Goal: Find specific page/section: Find specific page/section

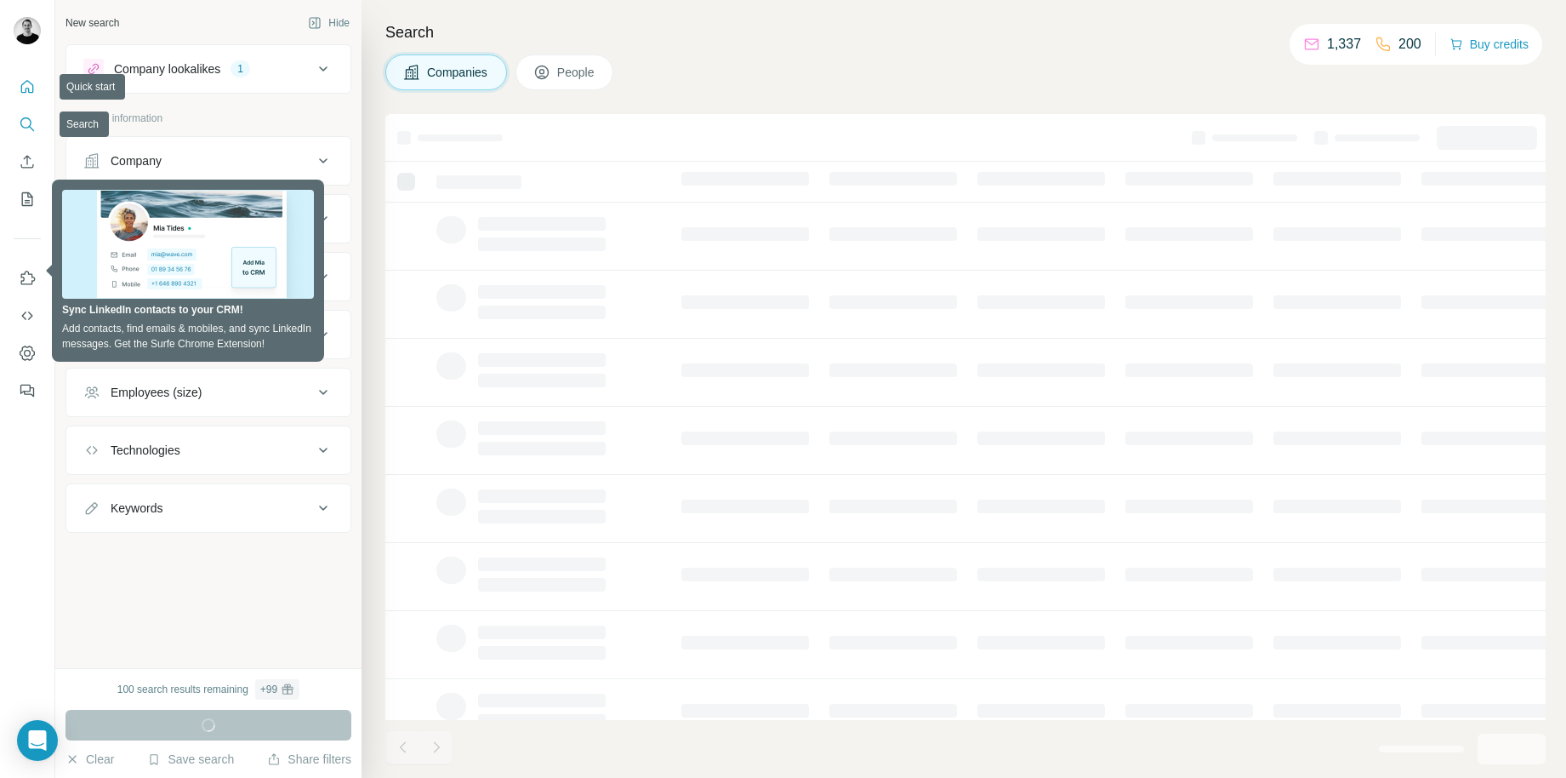
click at [31, 91] on icon "Quick start" at bounding box center [27, 86] width 17 height 17
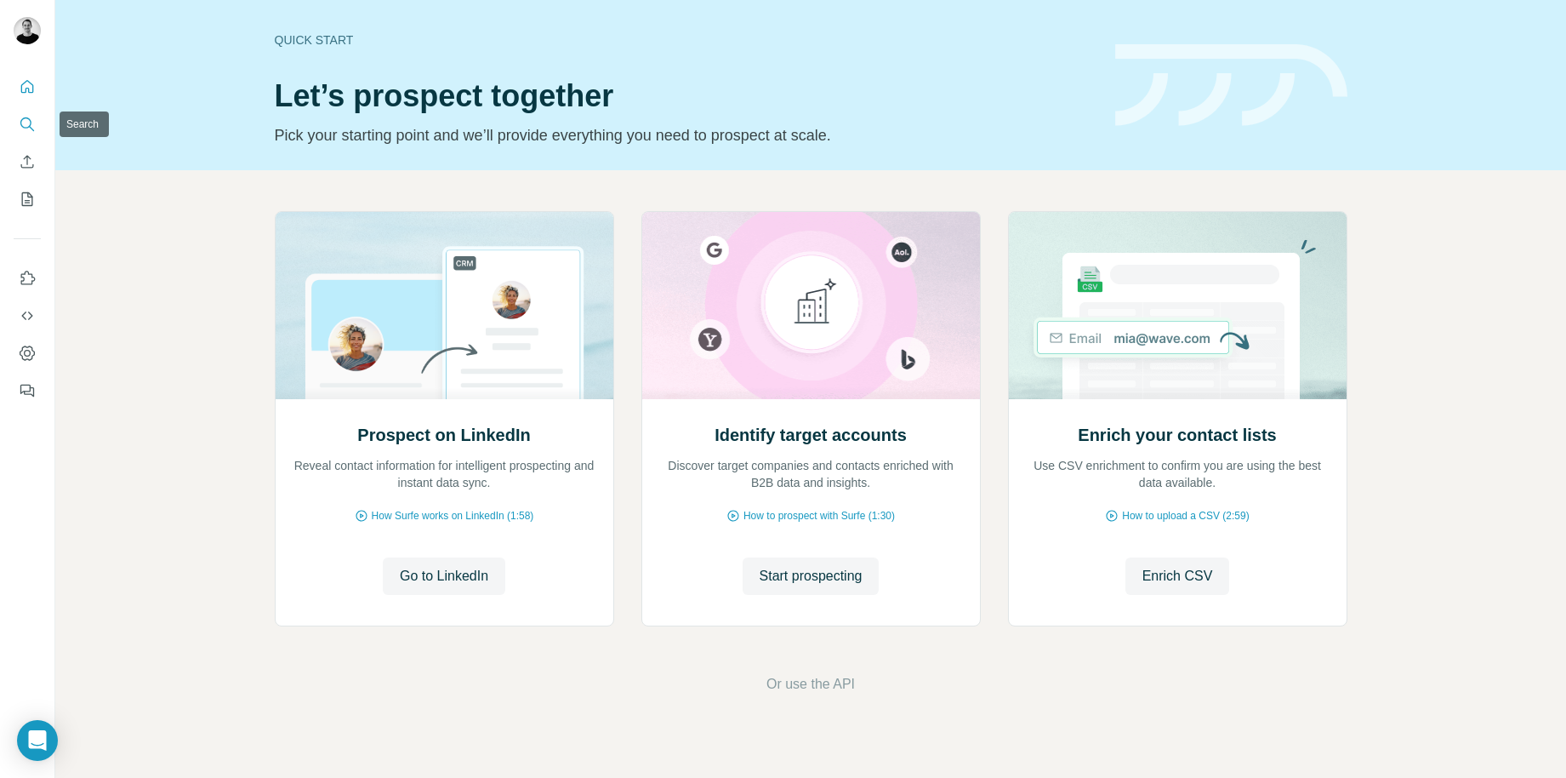
click at [31, 124] on icon "Search" at bounding box center [27, 124] width 17 height 17
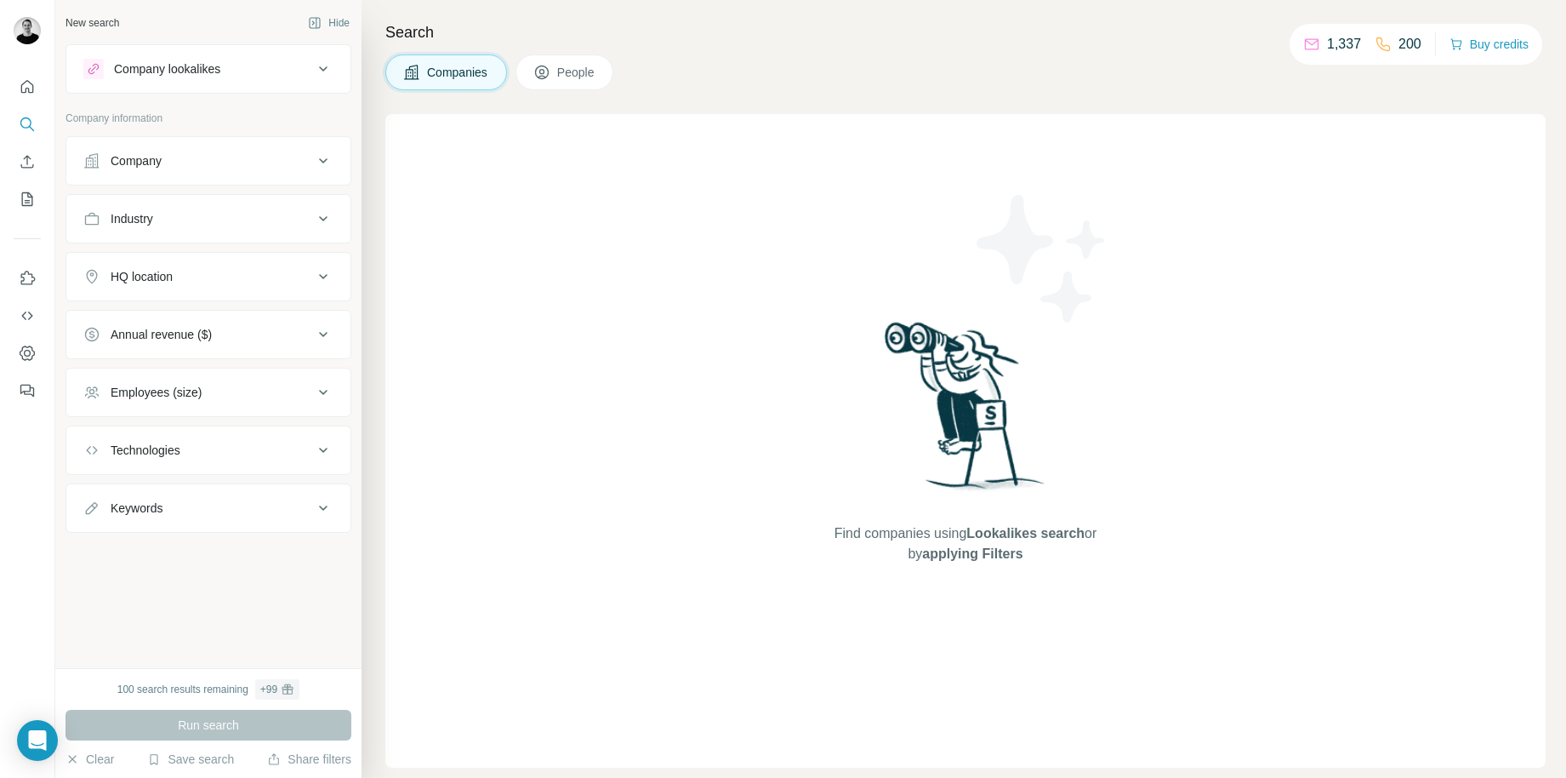
click at [585, 79] on span "People" at bounding box center [576, 72] width 39 height 17
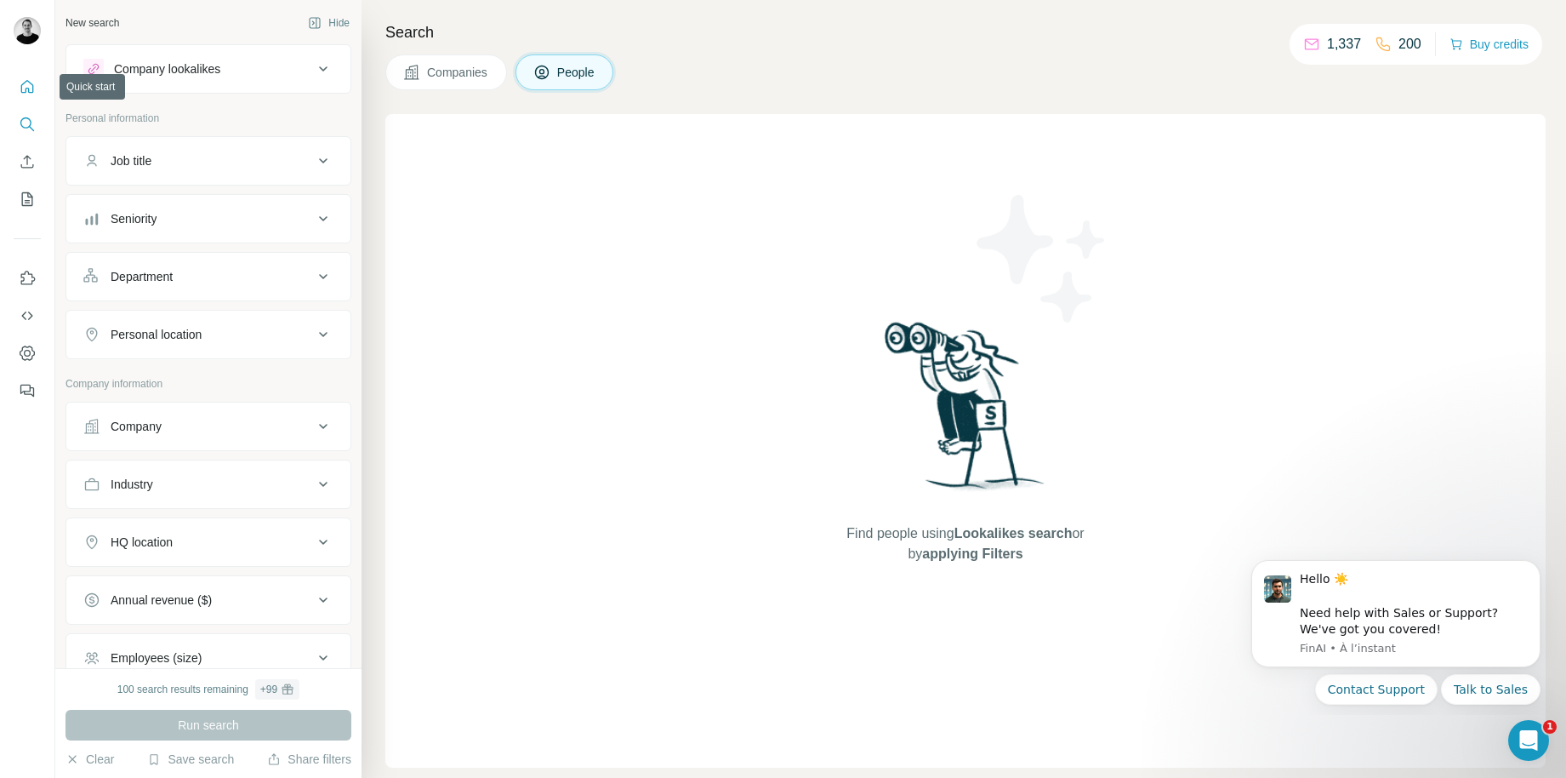
click at [26, 87] on icon "Quick start" at bounding box center [27, 86] width 17 height 17
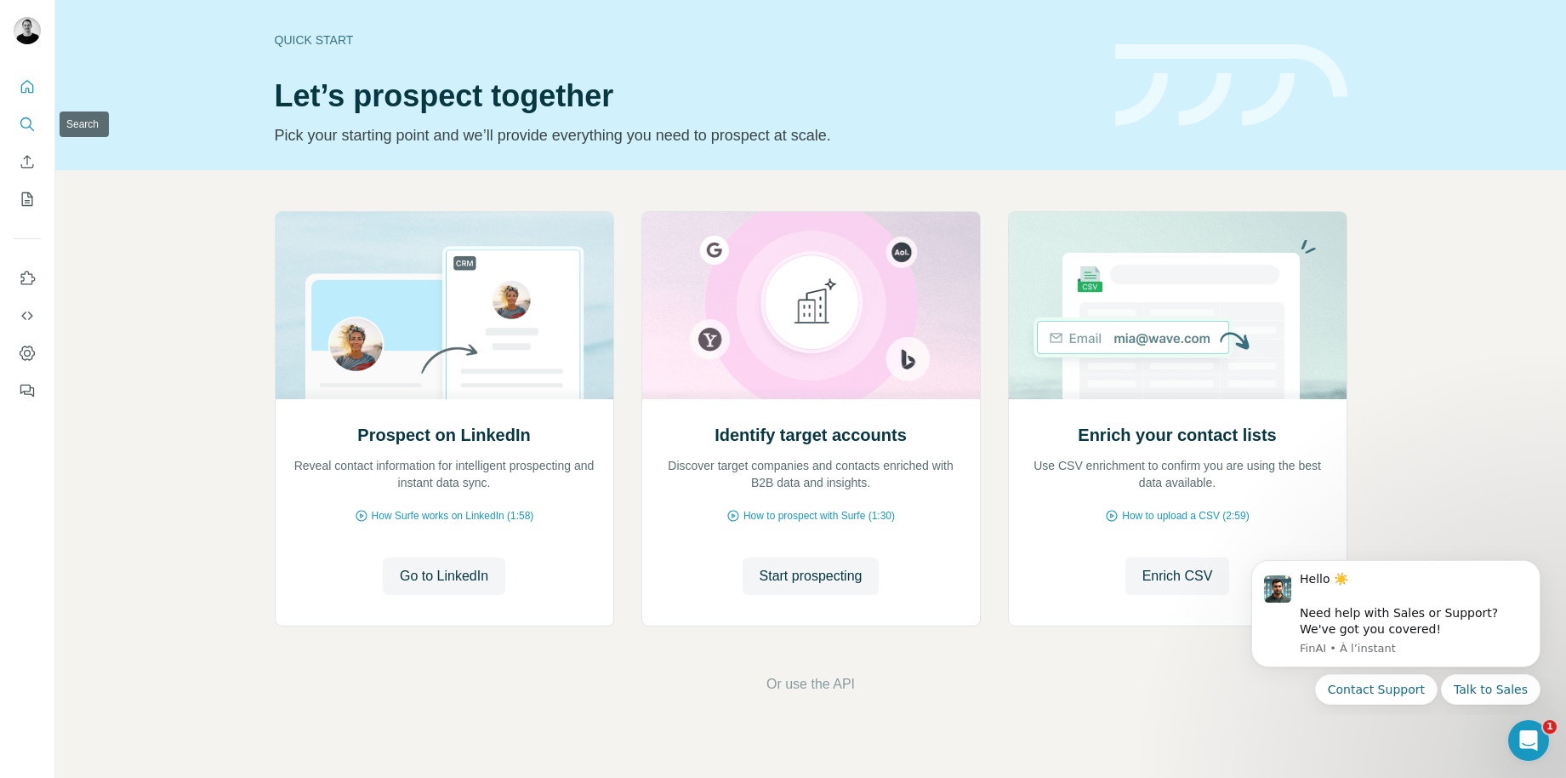
click at [26, 129] on icon "Search" at bounding box center [27, 124] width 17 height 17
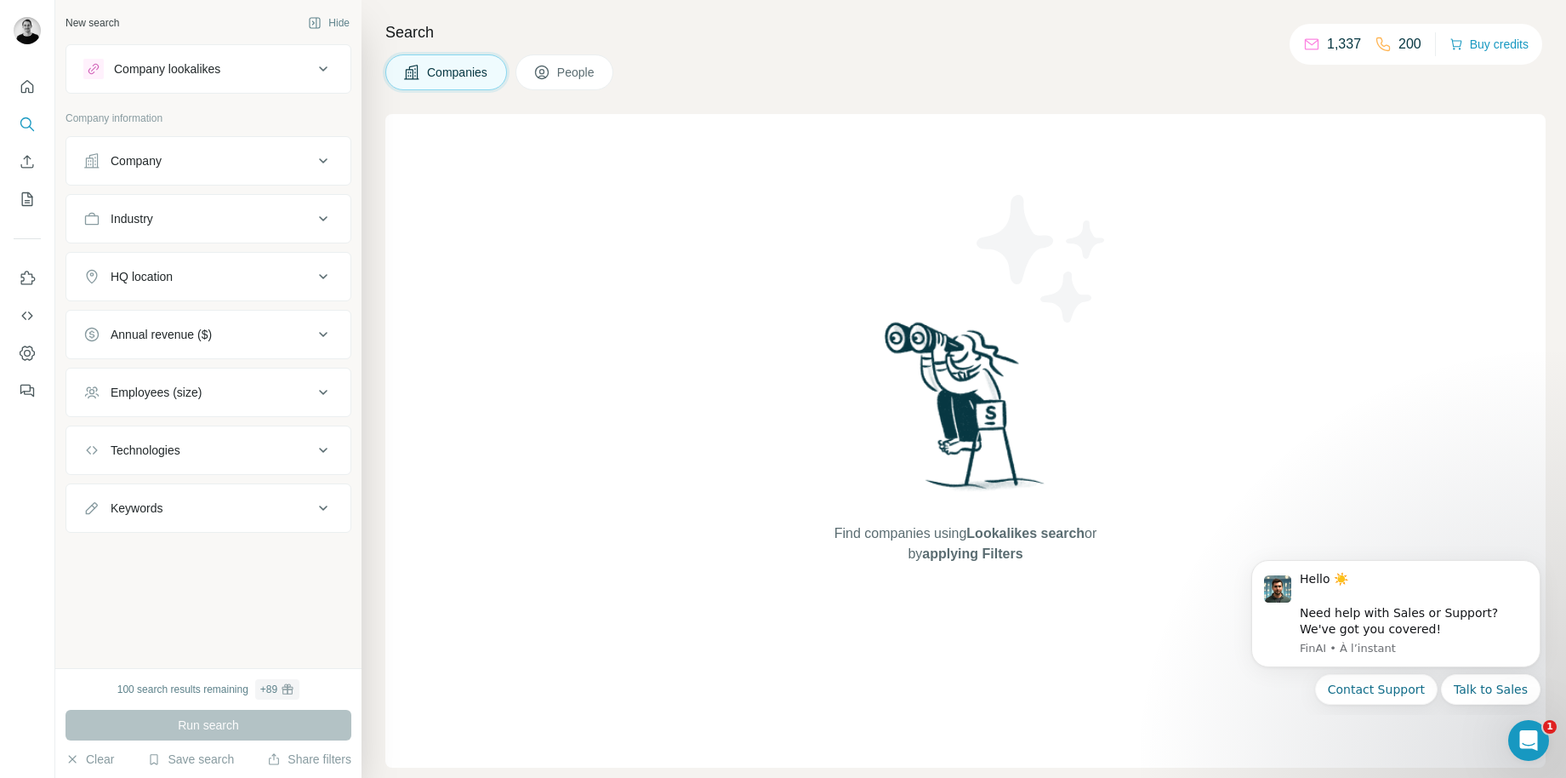
click at [328, 60] on icon at bounding box center [323, 69] width 20 height 20
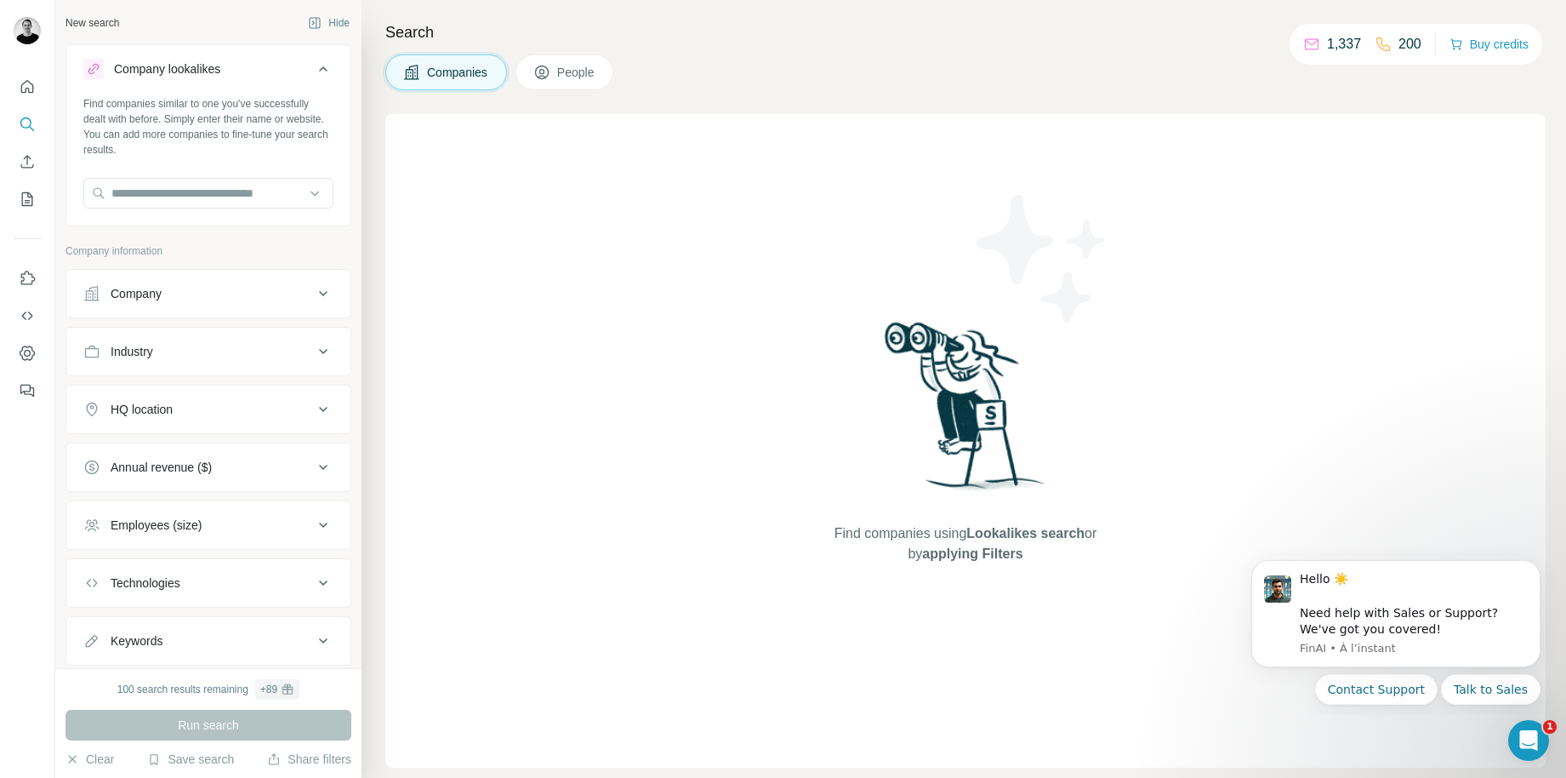
click at [563, 61] on button "People" at bounding box center [565, 72] width 99 height 36
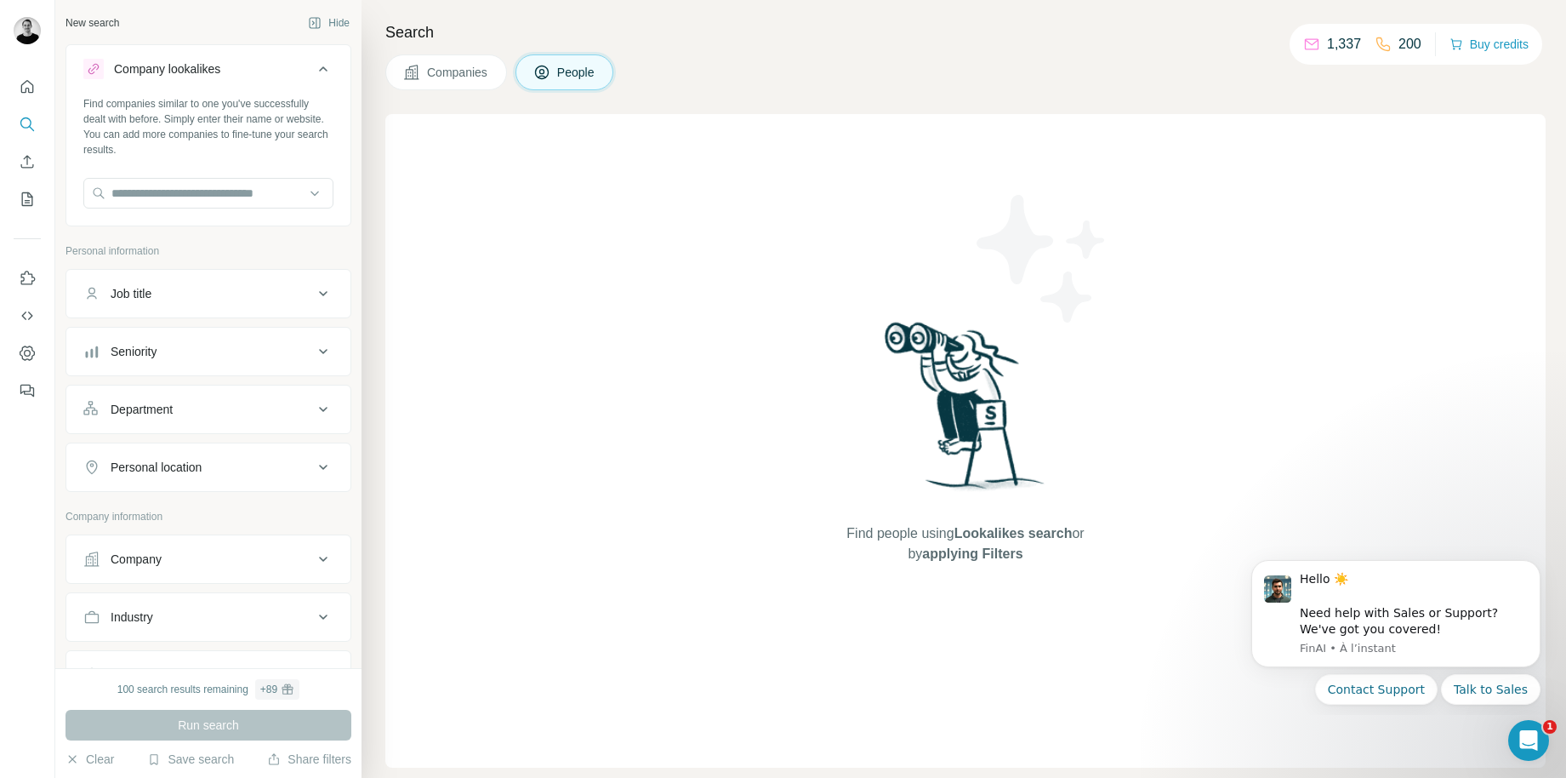
click at [318, 72] on icon at bounding box center [323, 69] width 20 height 20
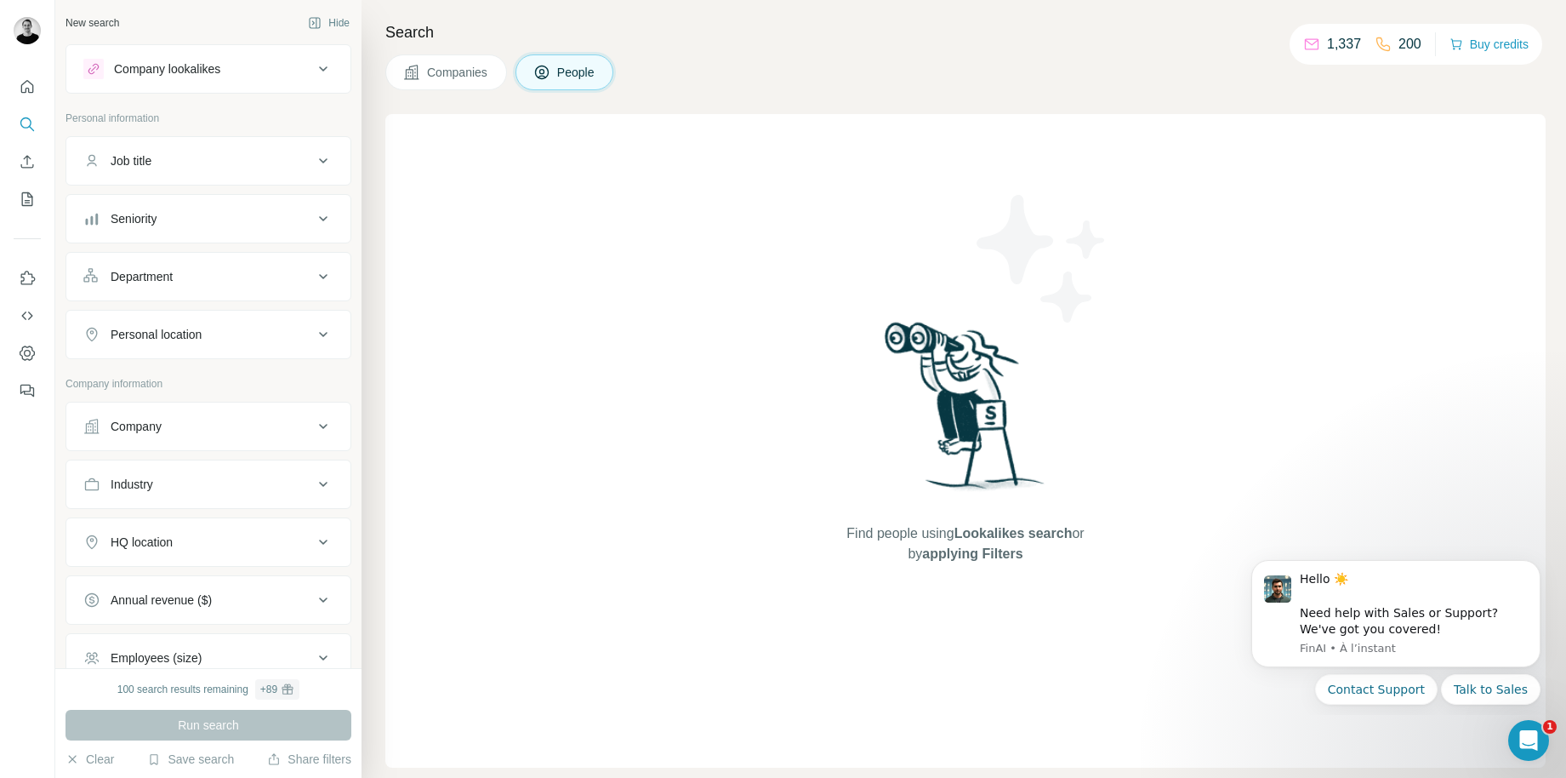
click at [318, 72] on icon at bounding box center [323, 69] width 20 height 20
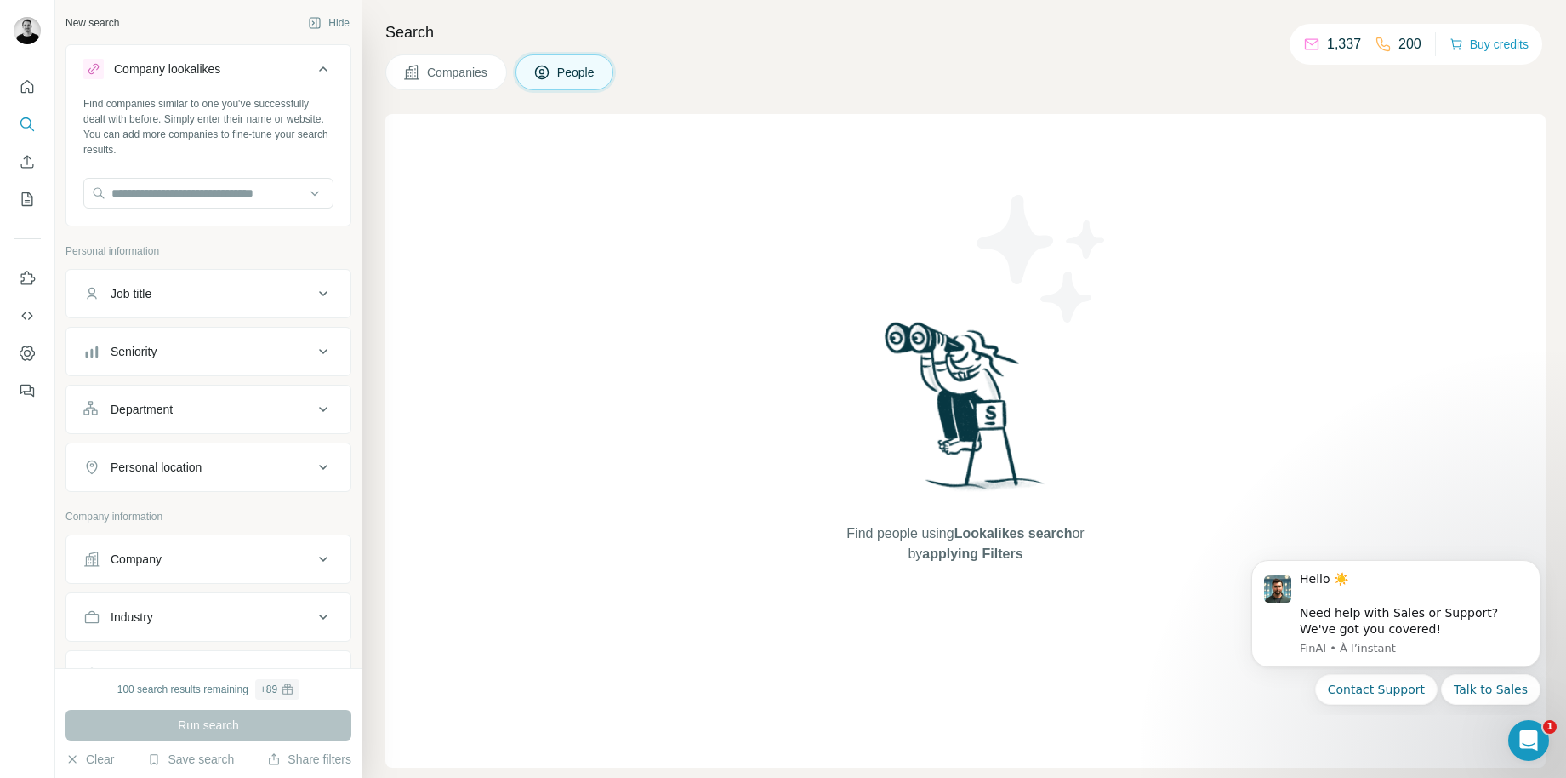
click at [165, 283] on button "Job title" at bounding box center [208, 293] width 284 height 41
click at [165, 283] on button "Job title" at bounding box center [208, 297] width 284 height 48
click at [27, 122] on icon "Search" at bounding box center [27, 124] width 17 height 17
click at [26, 94] on icon "Quick start" at bounding box center [27, 86] width 17 height 17
